Goal: Register for event/course

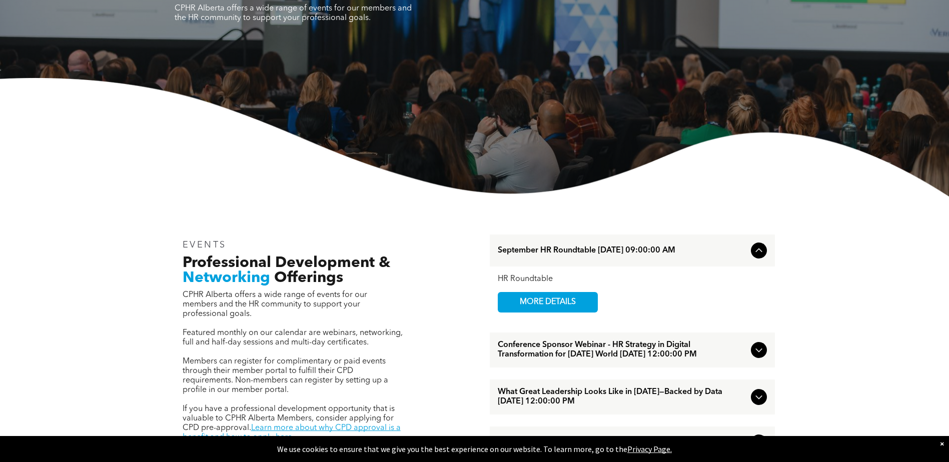
scroll to position [150, 0]
click at [940, 441] on div "×" at bounding box center [942, 444] width 4 height 10
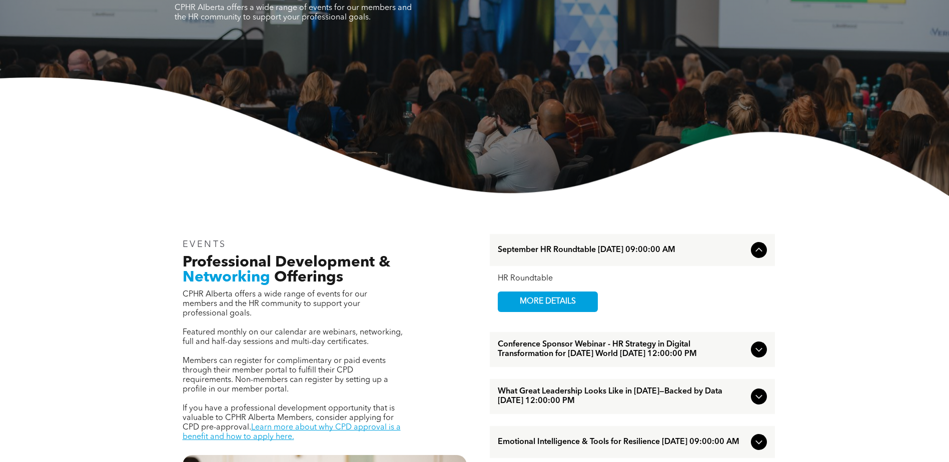
click at [541, 305] on span "MORE DETAILS" at bounding box center [547, 302] width 79 height 20
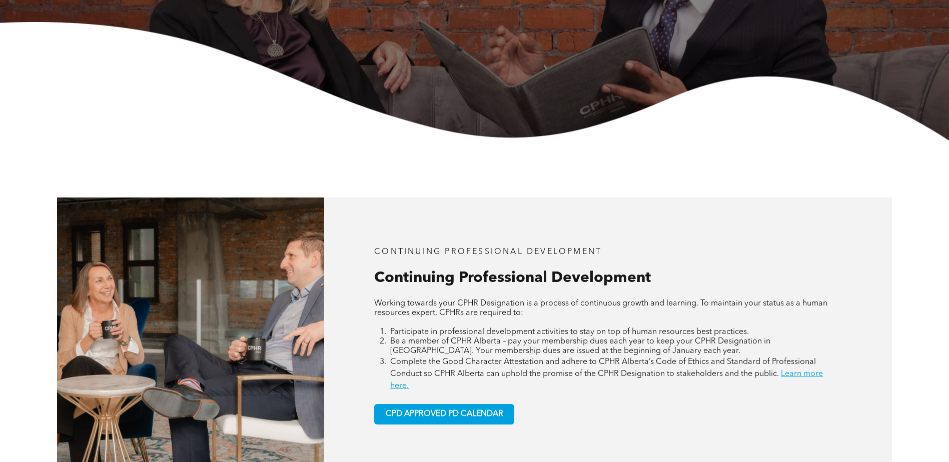
scroll to position [400, 0]
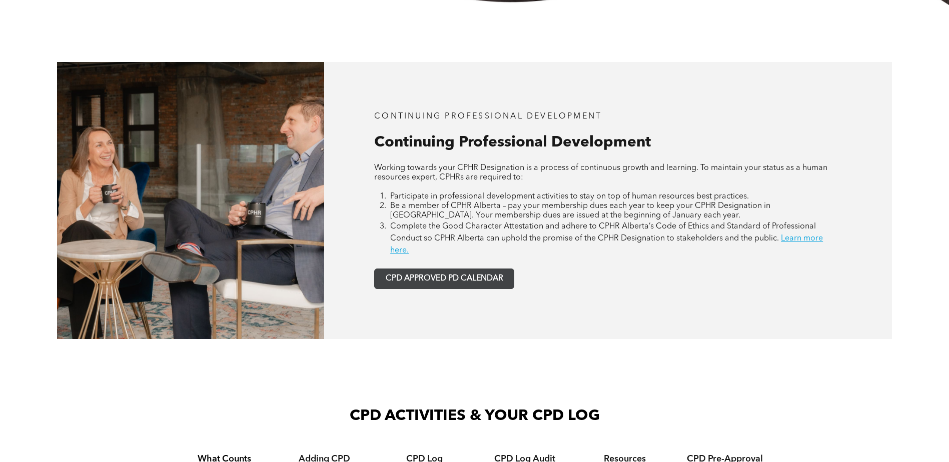
click at [492, 278] on span "CPD APPROVED PD CALENDAR" at bounding box center [445, 279] width 118 height 10
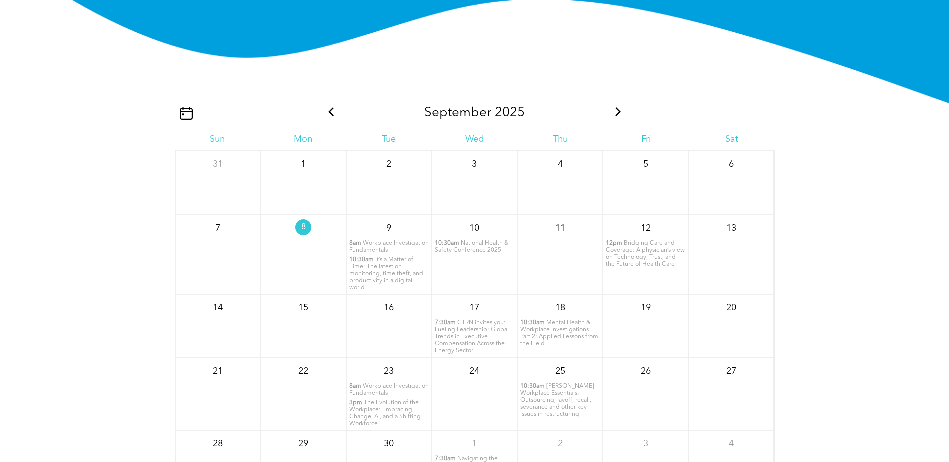
scroll to position [1213, 0]
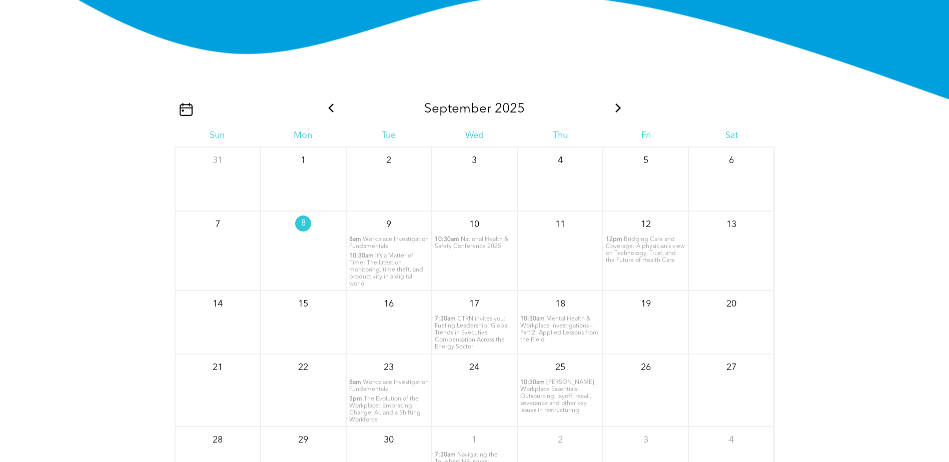
click at [460, 247] on span "National Health & Safety Conference 2025" at bounding box center [472, 243] width 74 height 13
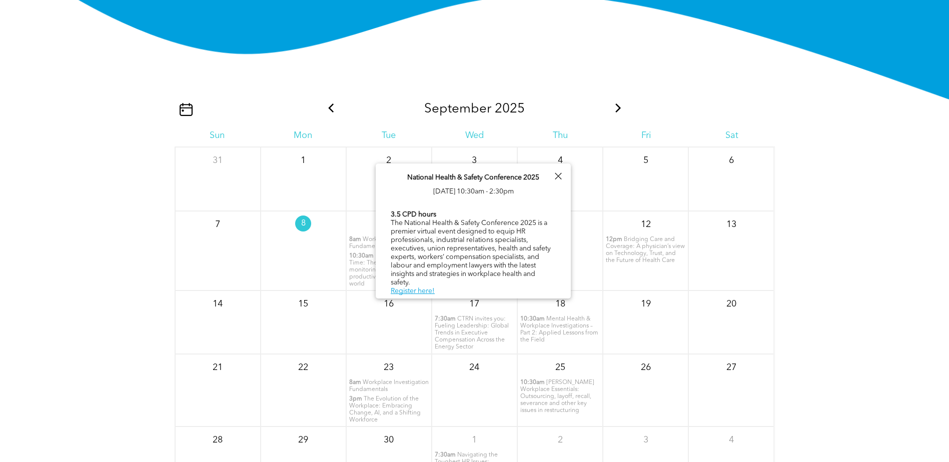
click at [561, 177] on div at bounding box center [558, 177] width 14 height 14
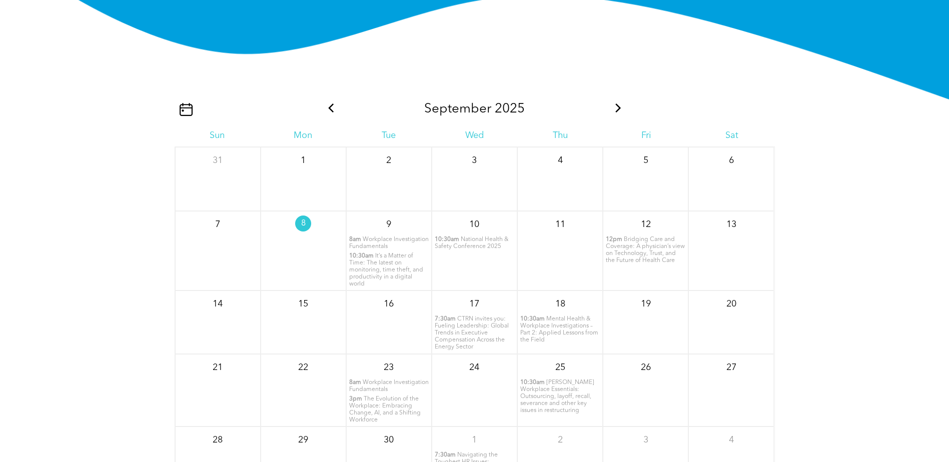
click at [467, 330] on span "CTRN invites you: Fueling Leadership: Global Trends in Executive Compensation A…" at bounding box center [472, 333] width 74 height 34
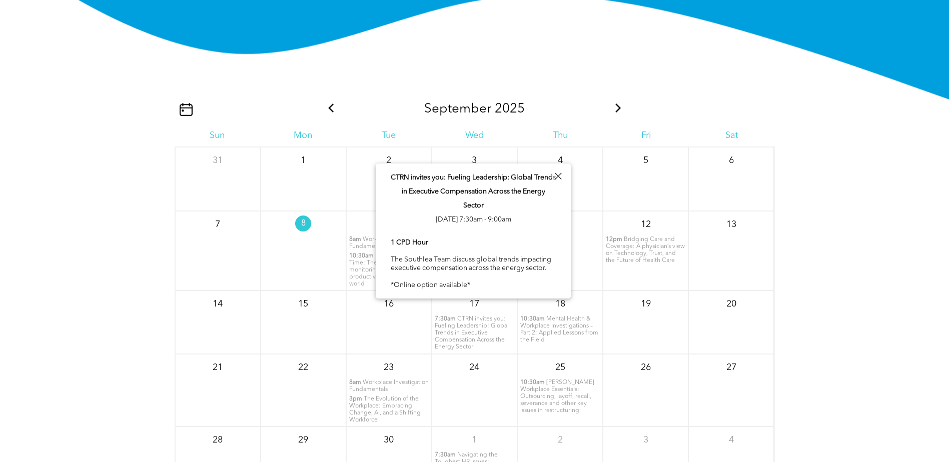
click at [561, 176] on div at bounding box center [558, 177] width 14 height 14
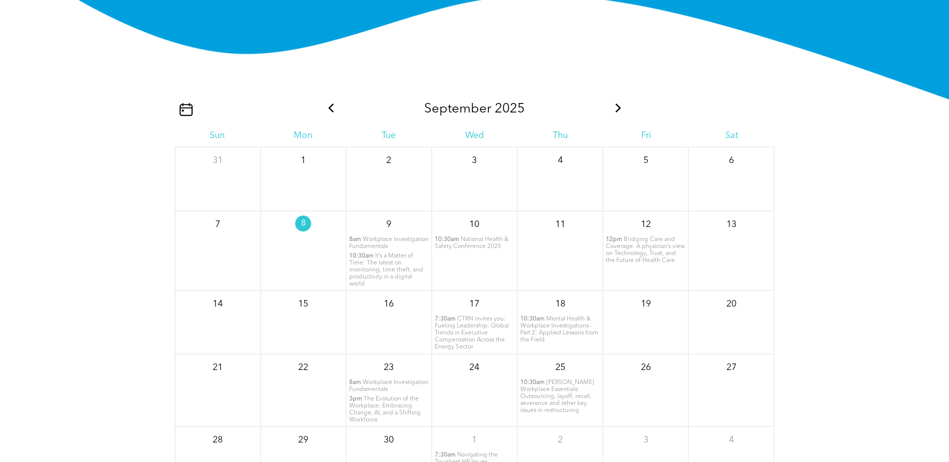
click at [568, 330] on span "Mental Health & Workplace Investigations – Part 2: Applied Lessons from the Fie…" at bounding box center [559, 329] width 78 height 27
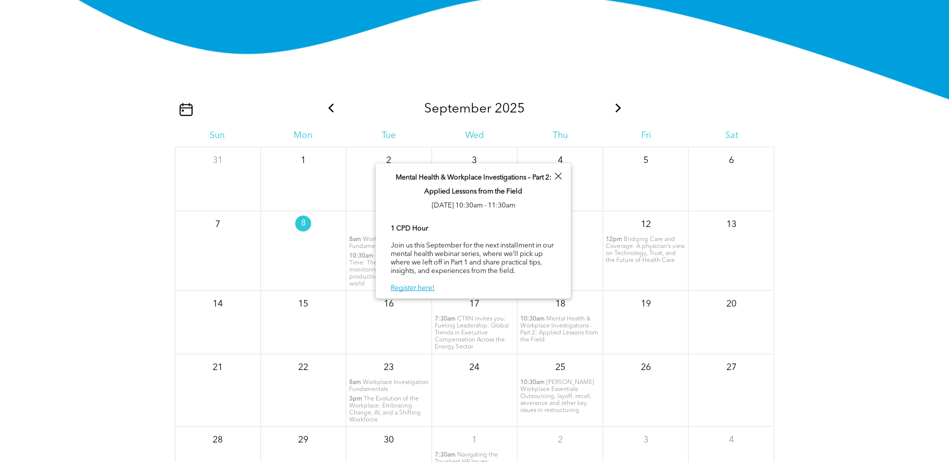
click at [559, 172] on div at bounding box center [558, 177] width 14 height 14
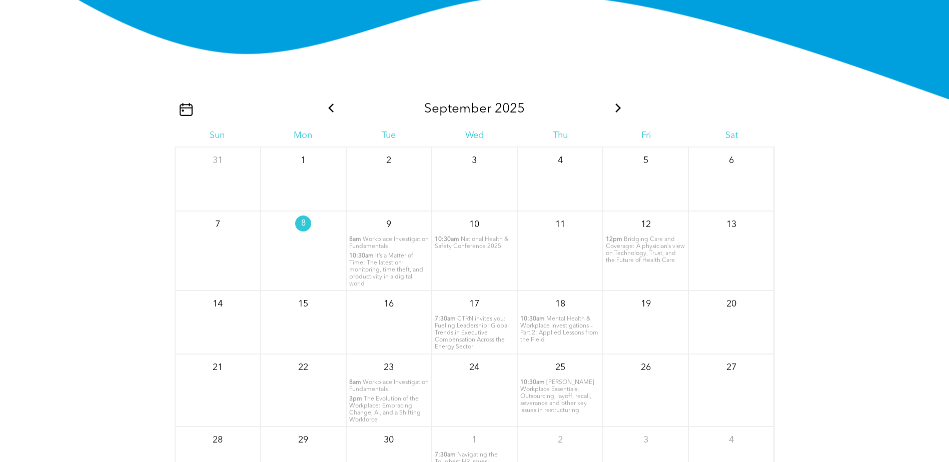
click at [639, 251] on span "Bridging Care and Coverage: A physician’s view on Technology, Trust, and the Fu…" at bounding box center [645, 250] width 79 height 27
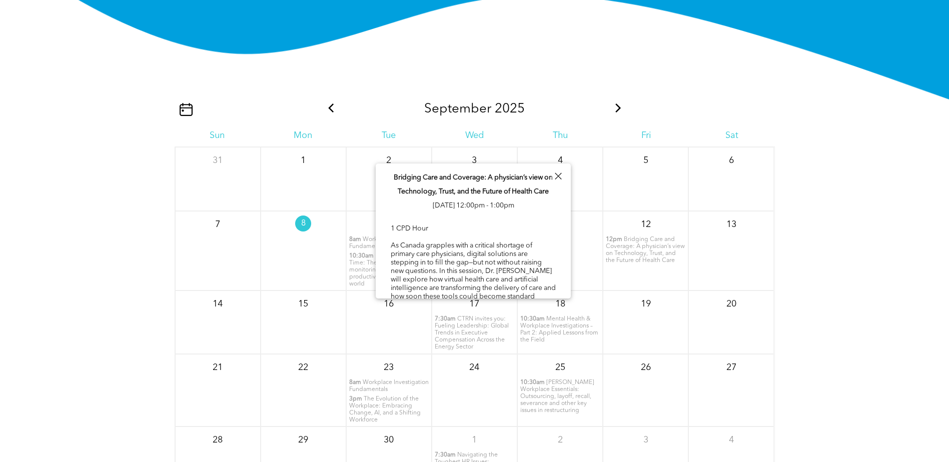
click at [558, 173] on div at bounding box center [558, 177] width 14 height 14
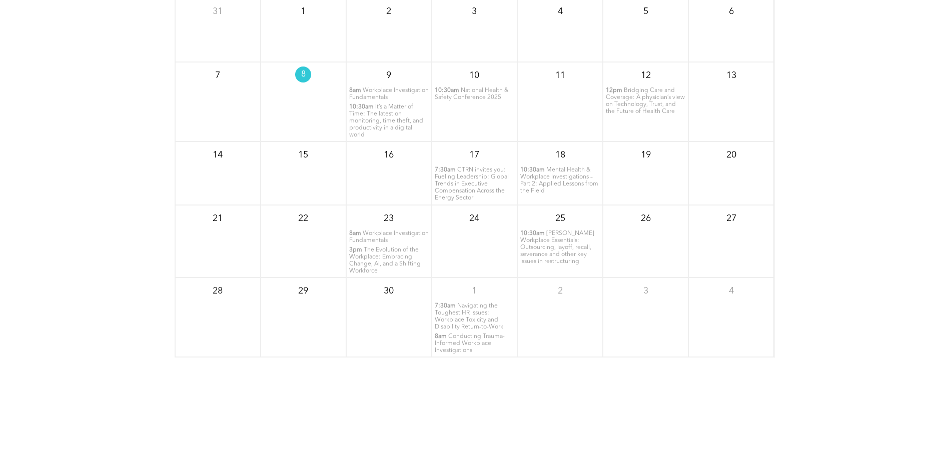
scroll to position [1363, 0]
click at [472, 317] on span "Navigating the Toughest HR Issues: Workplace Toxicity and Disability Return-to-…" at bounding box center [469, 315] width 69 height 27
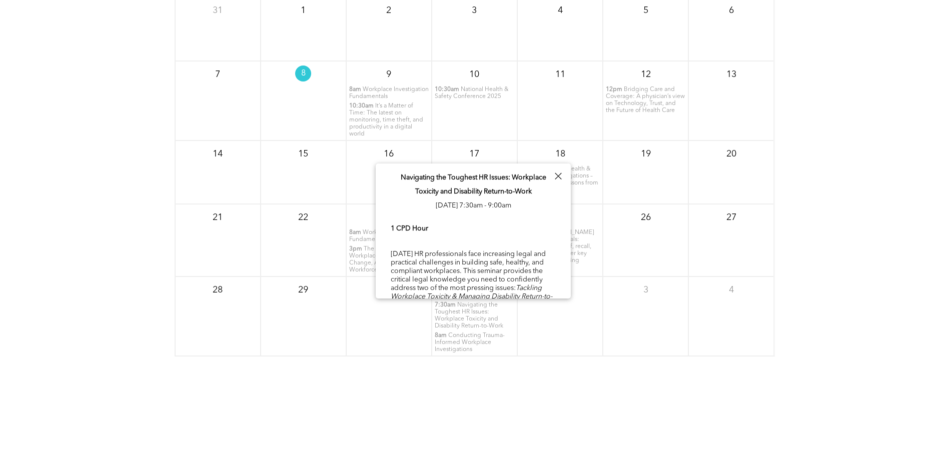
click at [557, 174] on div at bounding box center [558, 177] width 14 height 14
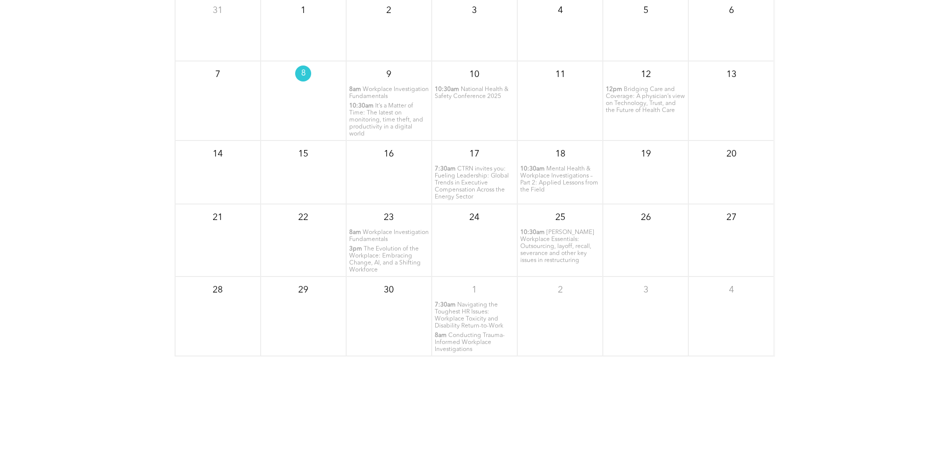
click at [478, 175] on span "CTRN invites you: Fueling Leadership: Global Trends in Executive Compensation A…" at bounding box center [472, 183] width 74 height 34
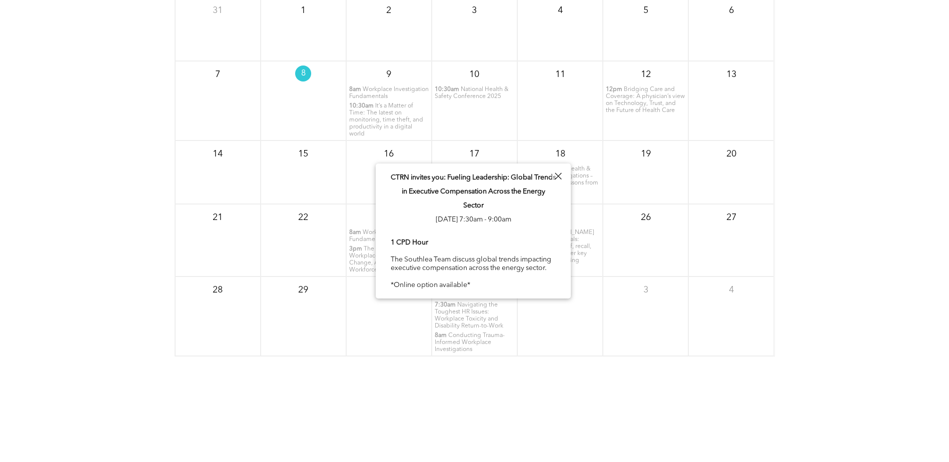
click at [560, 174] on div at bounding box center [558, 177] width 14 height 14
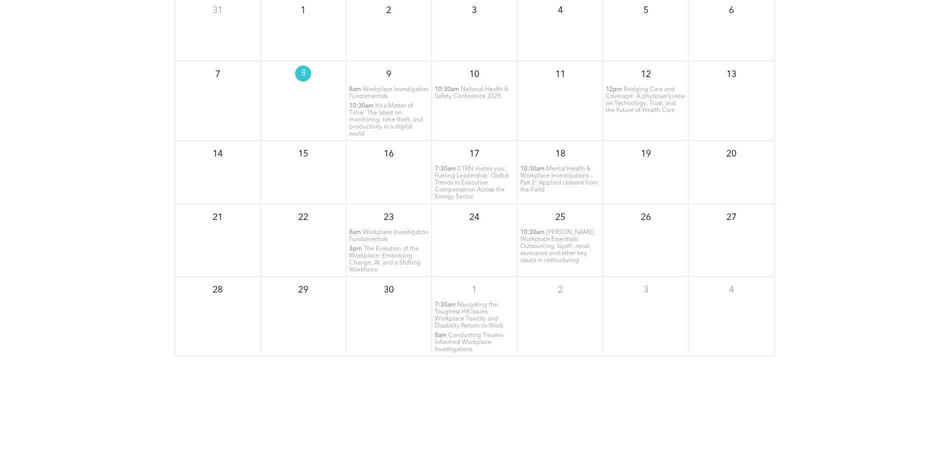
click at [463, 320] on span "Navigating the Toughest HR Issues: Workplace Toxicity and Disability Return-to-…" at bounding box center [469, 315] width 69 height 27
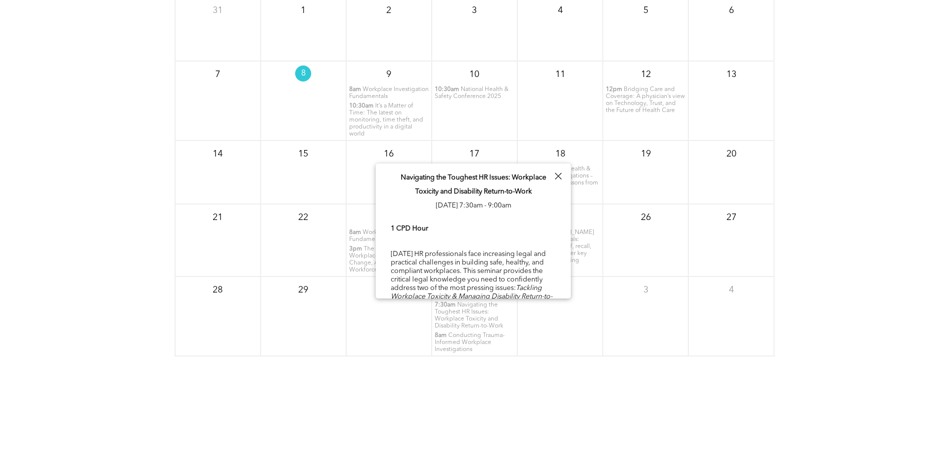
scroll to position [35, 0]
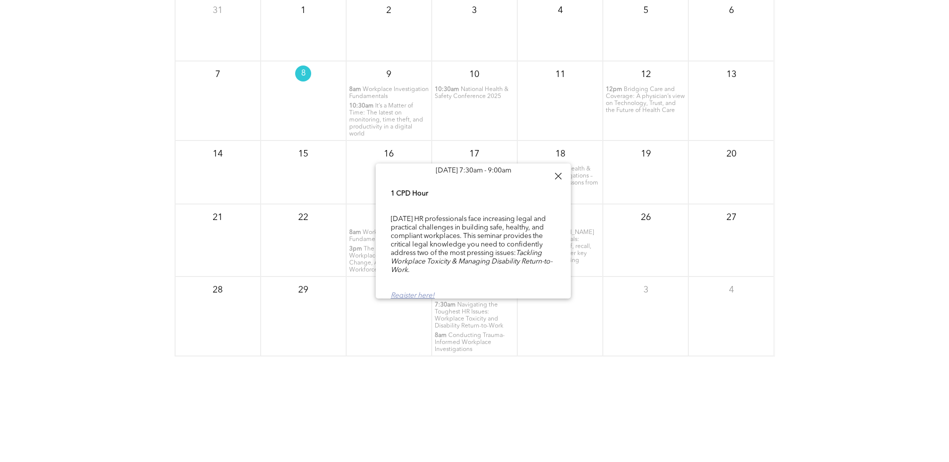
click at [414, 292] on link "Register here!" at bounding box center [413, 295] width 44 height 7
click at [554, 177] on div at bounding box center [558, 177] width 14 height 14
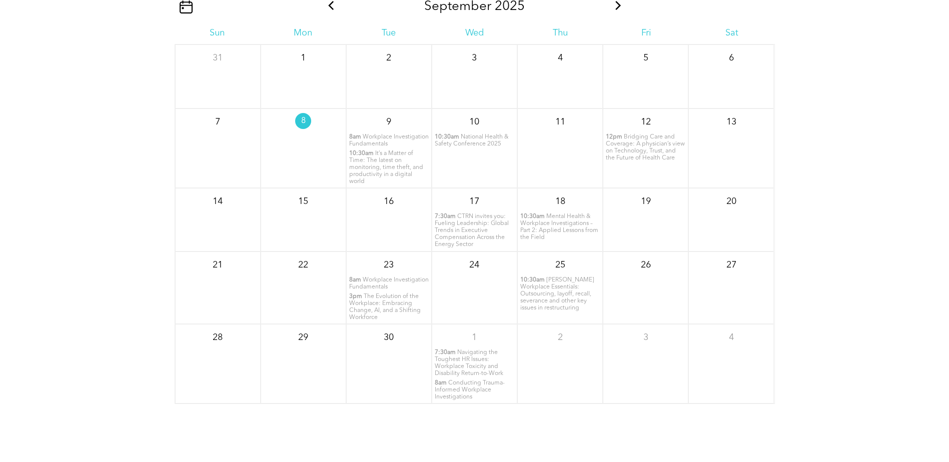
scroll to position [1263, 0]
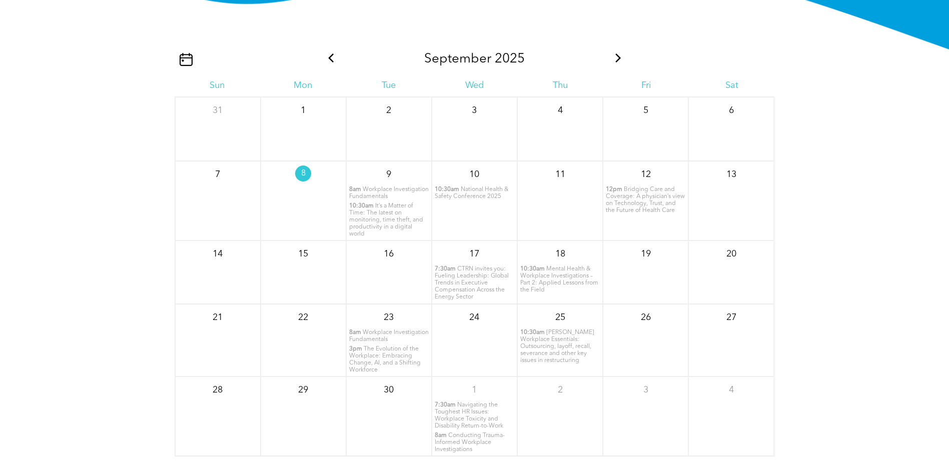
click at [620, 63] on icon at bounding box center [618, 58] width 13 height 9
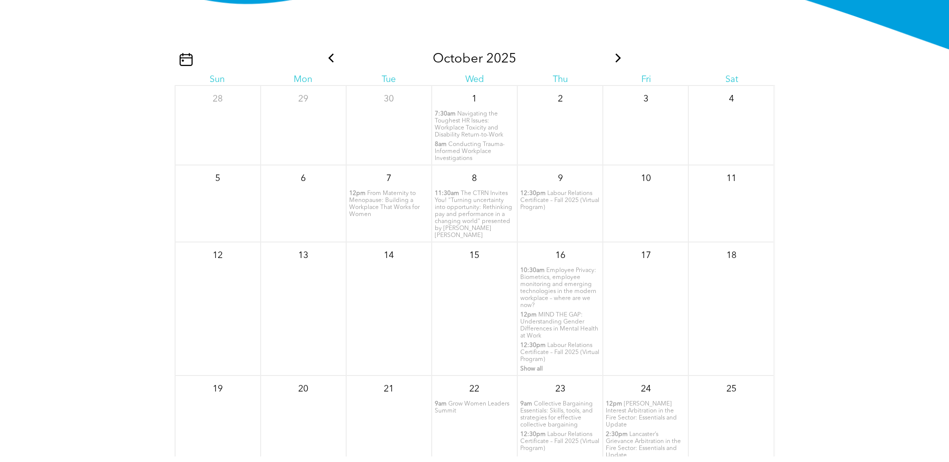
click at [492, 401] on span "Grow Women Leaders Summit" at bounding box center [472, 407] width 75 height 13
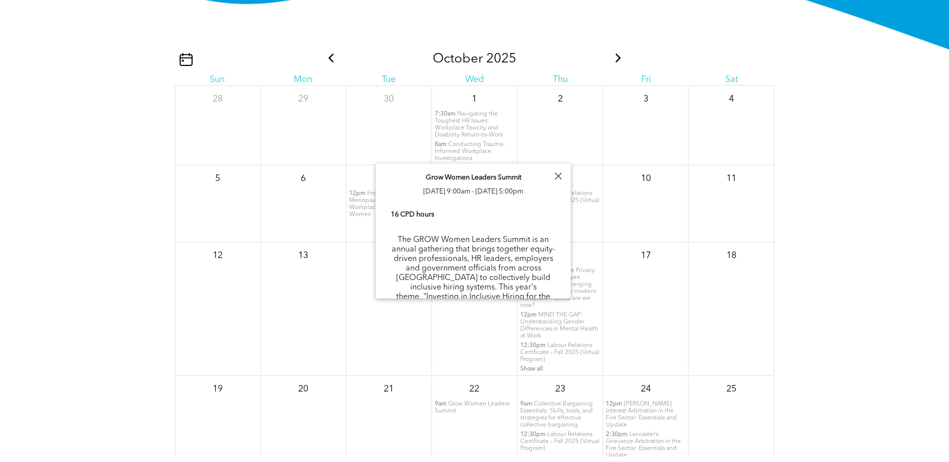
click at [880, 333] on div "October 2025 Sun Mon Tue Wed Thu Fri Sat 28 29 30 1 7:30am 8am" at bounding box center [474, 292] width 949 height 400
click at [557, 174] on div at bounding box center [558, 177] width 14 height 14
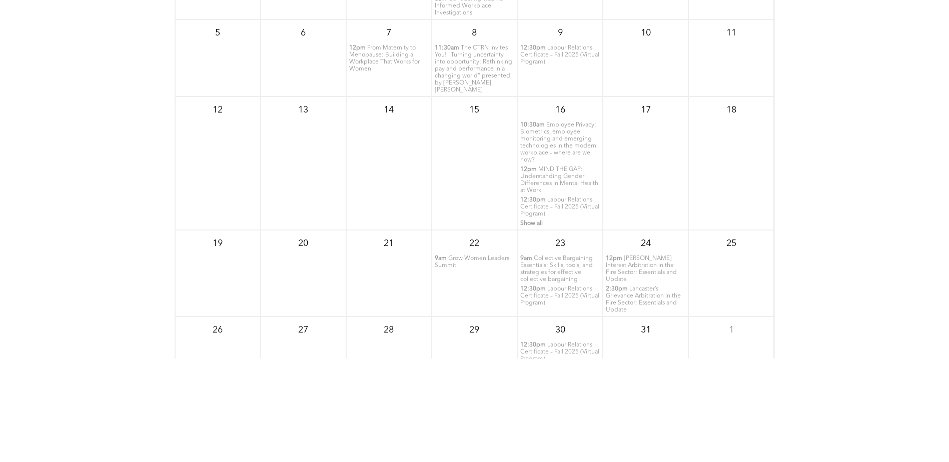
scroll to position [1363, 0]
click at [620, 254] on span "Lancaster’s Interest Arbitration in the Fire Sector: Essentials and Update" at bounding box center [641, 267] width 71 height 27
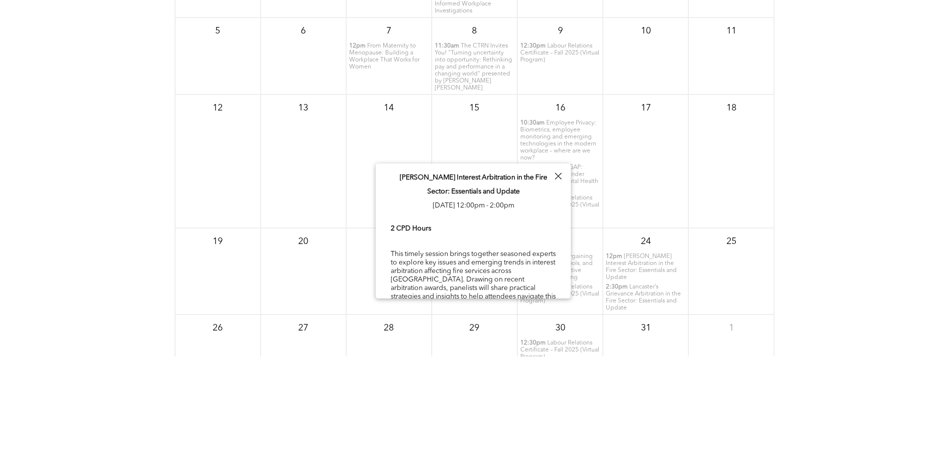
click at [488, 275] on div "2 CPD Hours This timely session brings together seasoned experts to explore key…" at bounding box center [473, 276] width 165 height 104
click at [532, 194] on p "Lancaster’s Interest Arbitration in the Fire Sector: Essentials and Update Fri,…" at bounding box center [473, 192] width 165 height 42
click at [562, 173] on div at bounding box center [558, 177] width 14 height 14
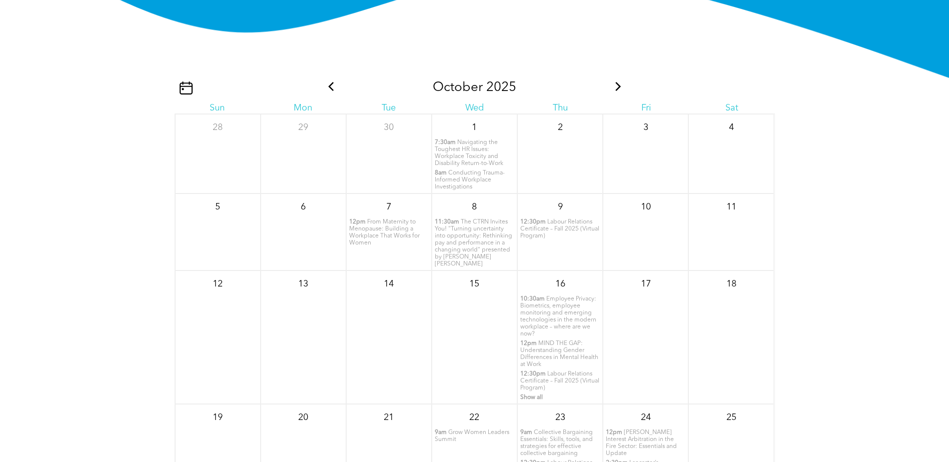
scroll to position [1163, 0]
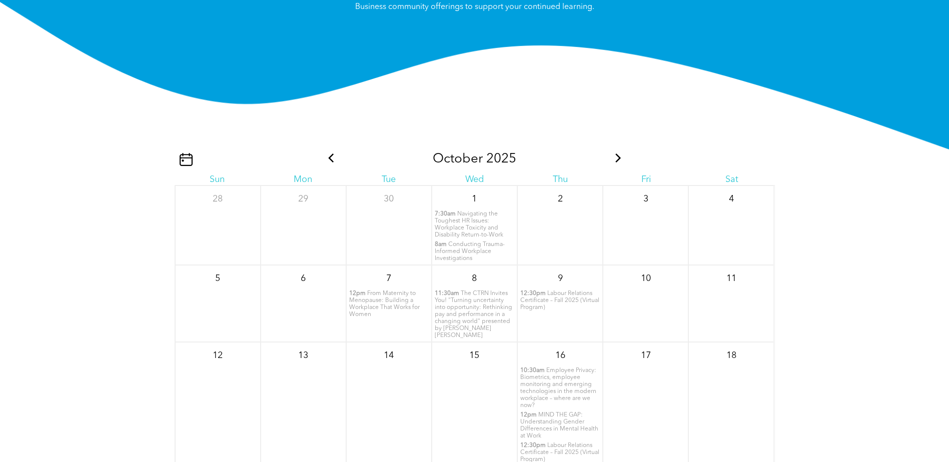
click at [612, 156] on icon at bounding box center [618, 158] width 13 height 9
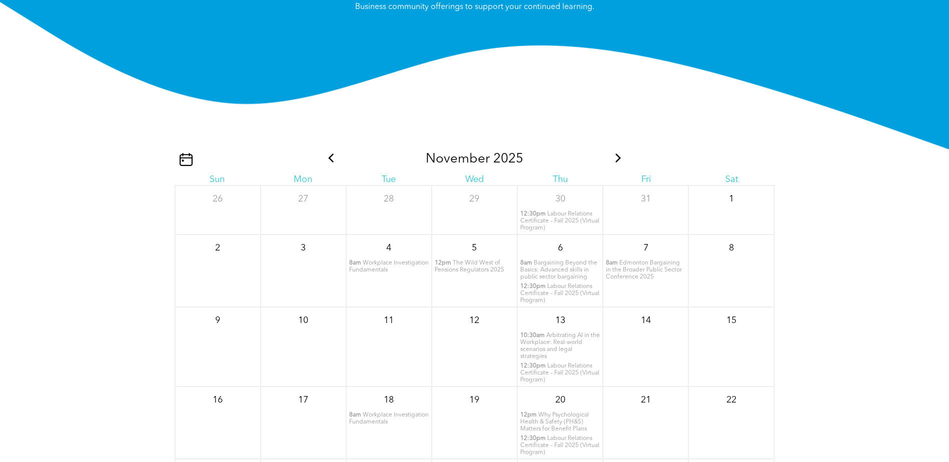
click at [569, 342] on span "Arbitrating AI in the Workplace: Real-world scenarios and legal strategies" at bounding box center [560, 346] width 80 height 27
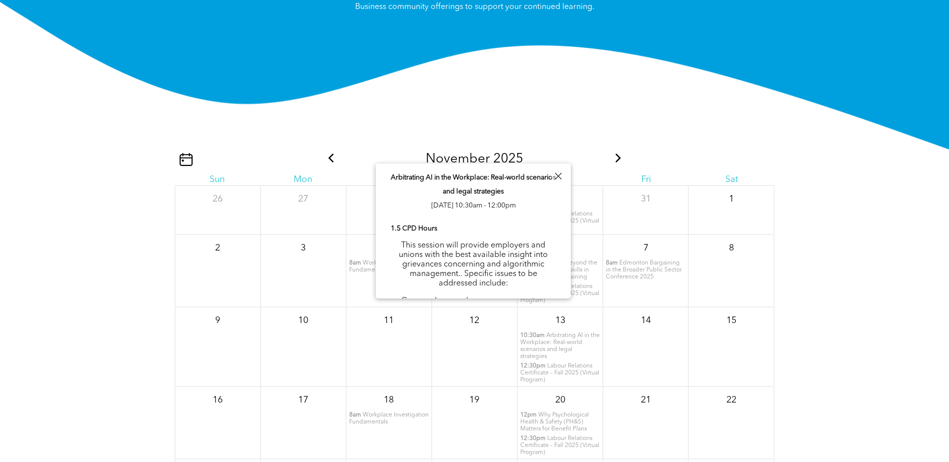
click at [554, 172] on div at bounding box center [558, 177] width 14 height 14
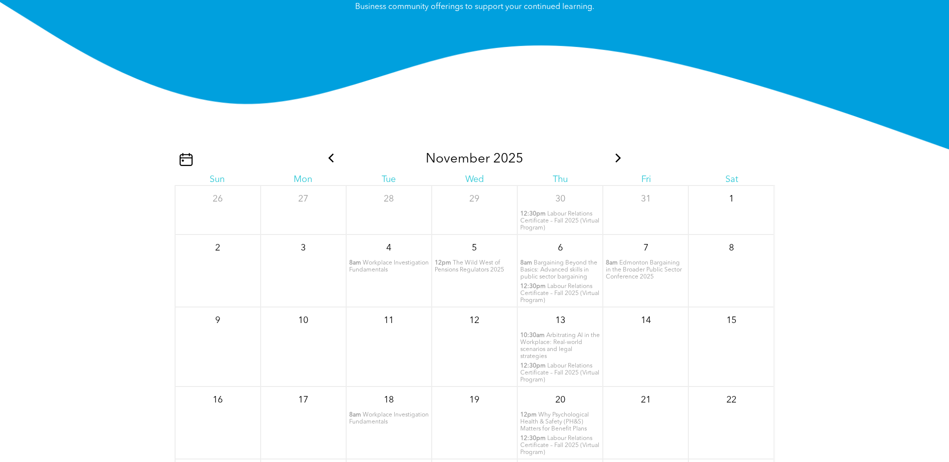
click at [374, 269] on span "Workplace Investigation Fundamentals" at bounding box center [389, 266] width 80 height 13
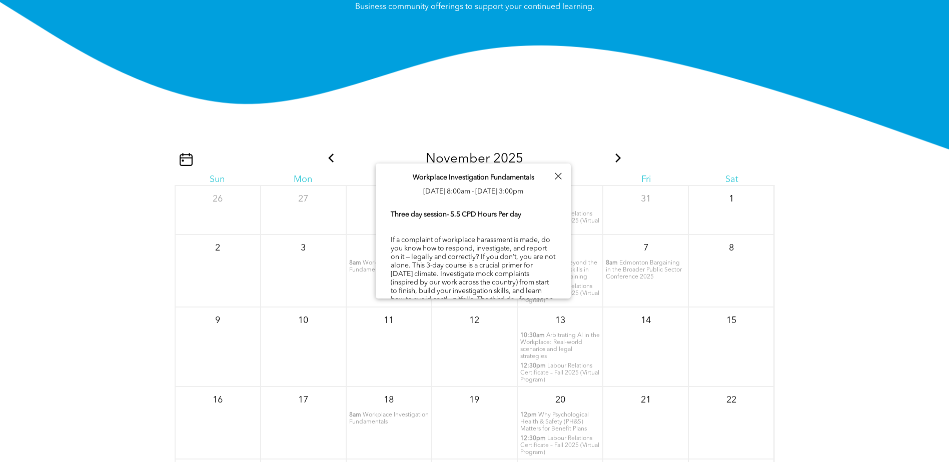
click at [560, 176] on div at bounding box center [558, 177] width 14 height 14
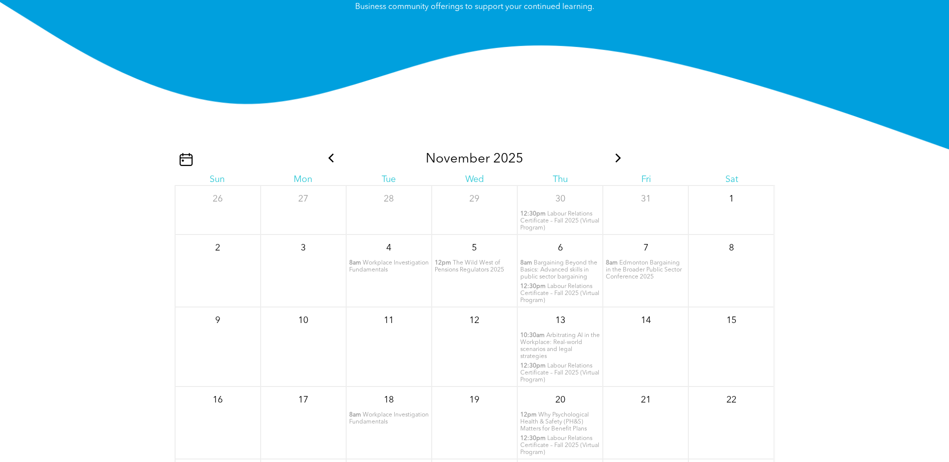
click at [654, 264] on span "Edmonton Bargaining in the Broader Public Sector Conference 2025" at bounding box center [644, 270] width 76 height 20
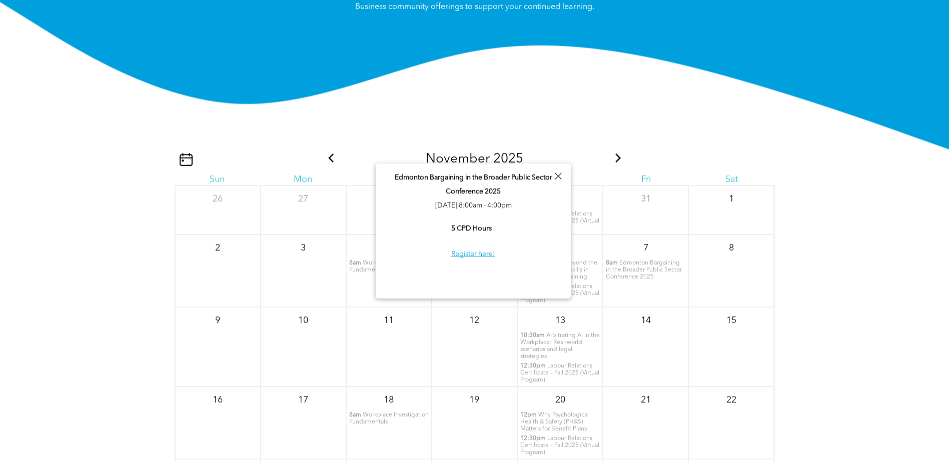
click at [560, 172] on div at bounding box center [558, 177] width 14 height 14
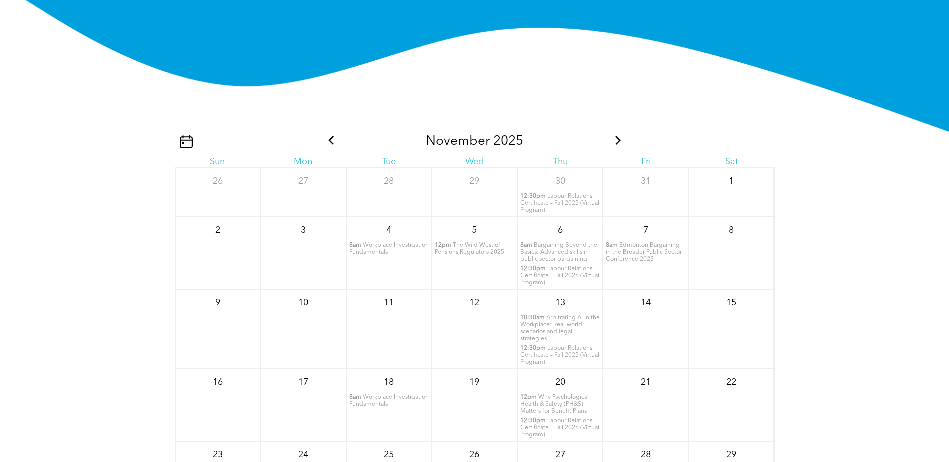
scroll to position [1063, 0]
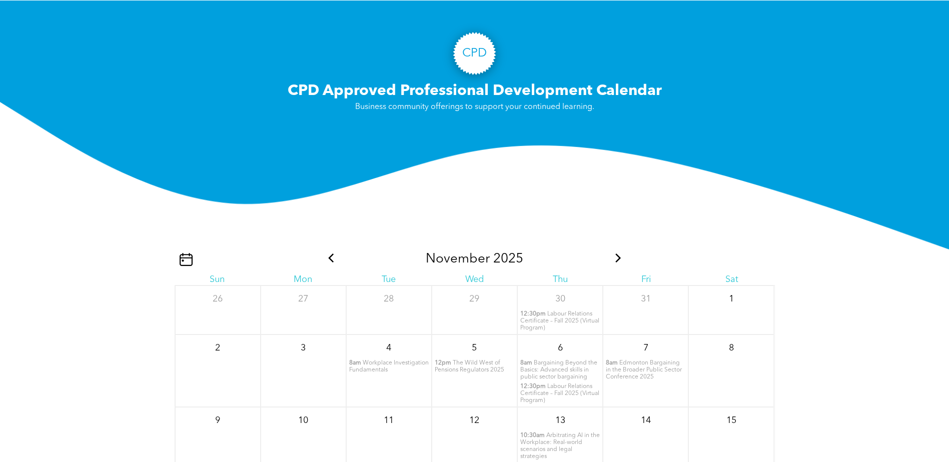
click at [615, 257] on icon at bounding box center [618, 258] width 6 height 9
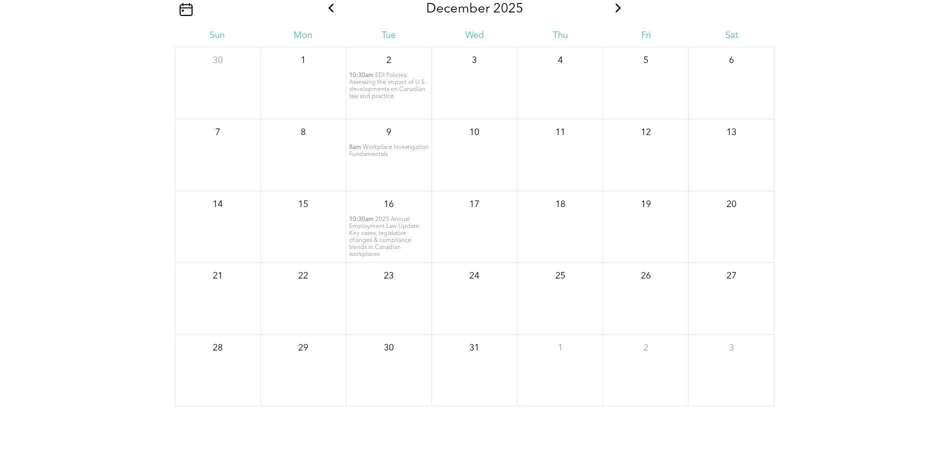
scroll to position [1213, 0]
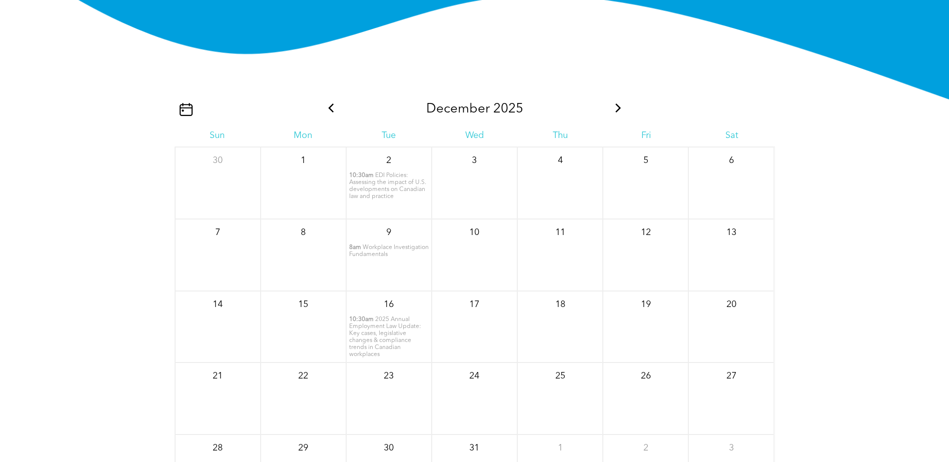
click at [377, 339] on span "2025 Annual Employment Law Update: Key cases, legislative changes & compliance …" at bounding box center [385, 337] width 72 height 41
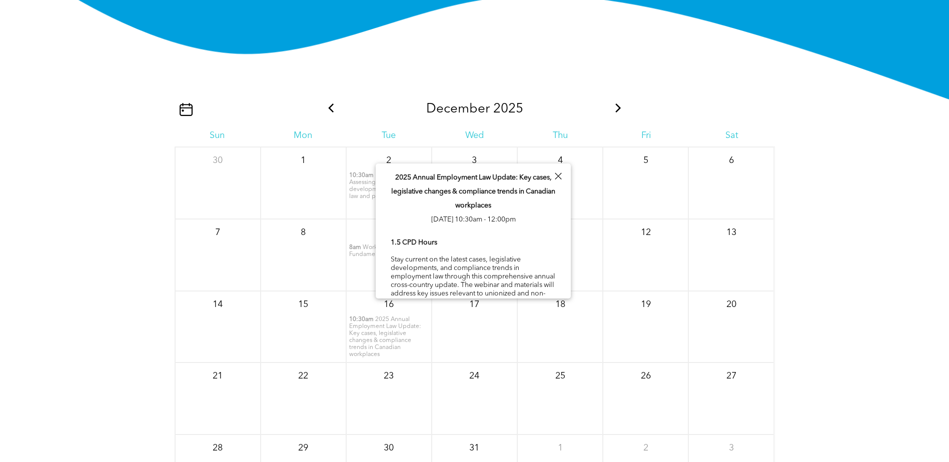
click at [558, 175] on div at bounding box center [558, 177] width 14 height 14
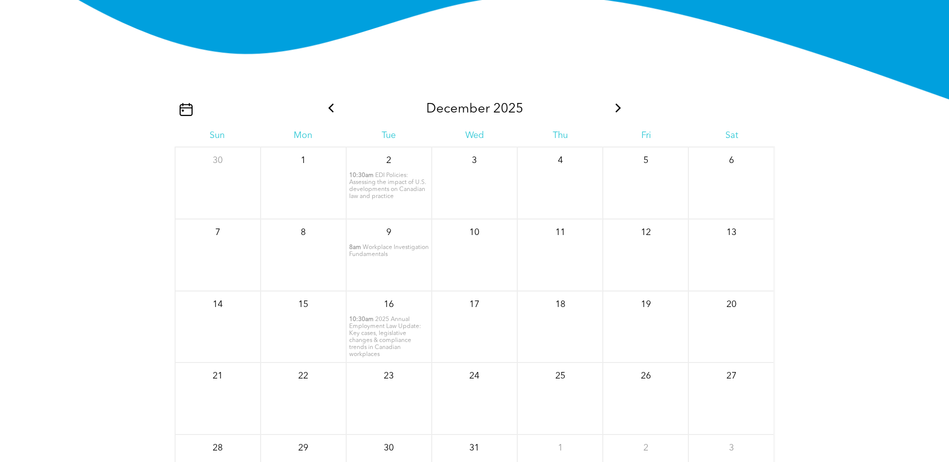
click at [381, 191] on span "EDI Policies: Assessing the impact of U.S. developments on Canadian law and pra…" at bounding box center [387, 186] width 77 height 27
